Goal: Transaction & Acquisition: Obtain resource

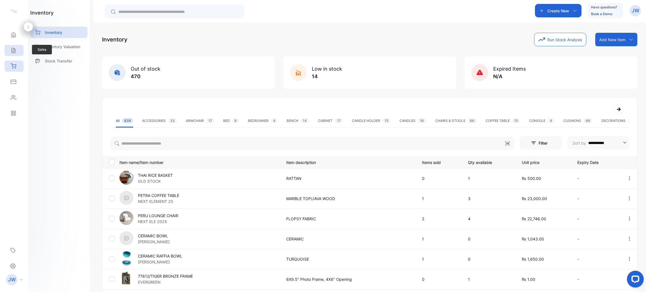
click at [15, 51] on icon at bounding box center [13, 50] width 4 height 5
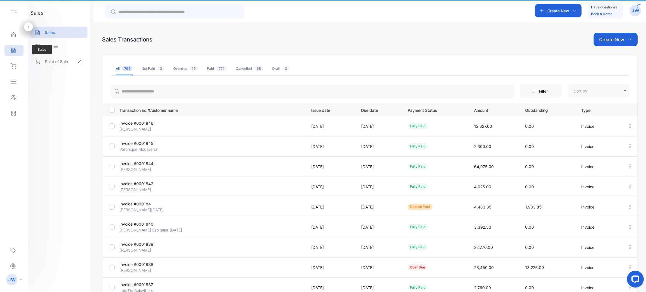
type input "**********"
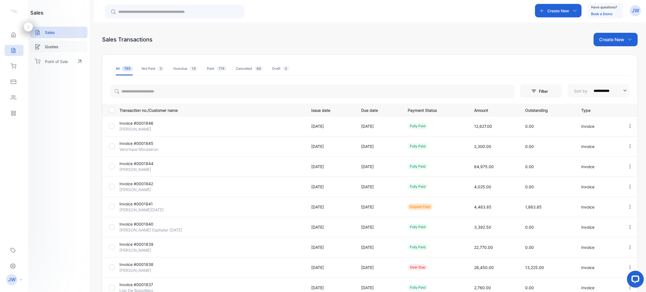
click at [56, 46] on p "Quotes" at bounding box center [51, 47] width 13 height 6
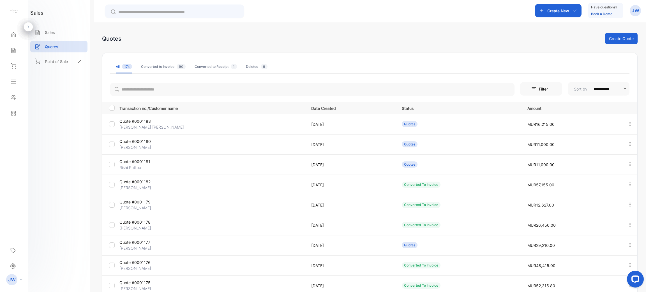
click at [141, 119] on p "Quote #0001183" at bounding box center [150, 121] width 62 height 6
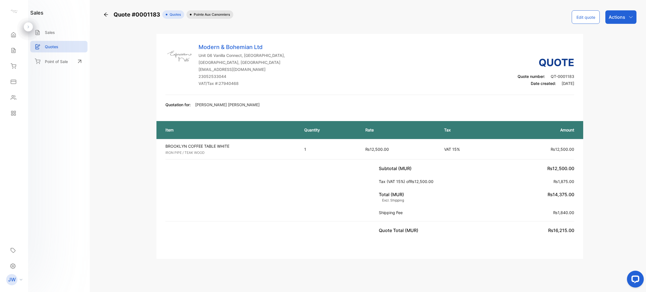
click at [625, 17] on p "Actions" at bounding box center [617, 17] width 17 height 7
click at [614, 124] on div "Download PDF" at bounding box center [609, 123] width 53 height 11
